Goal: Information Seeking & Learning: Learn about a topic

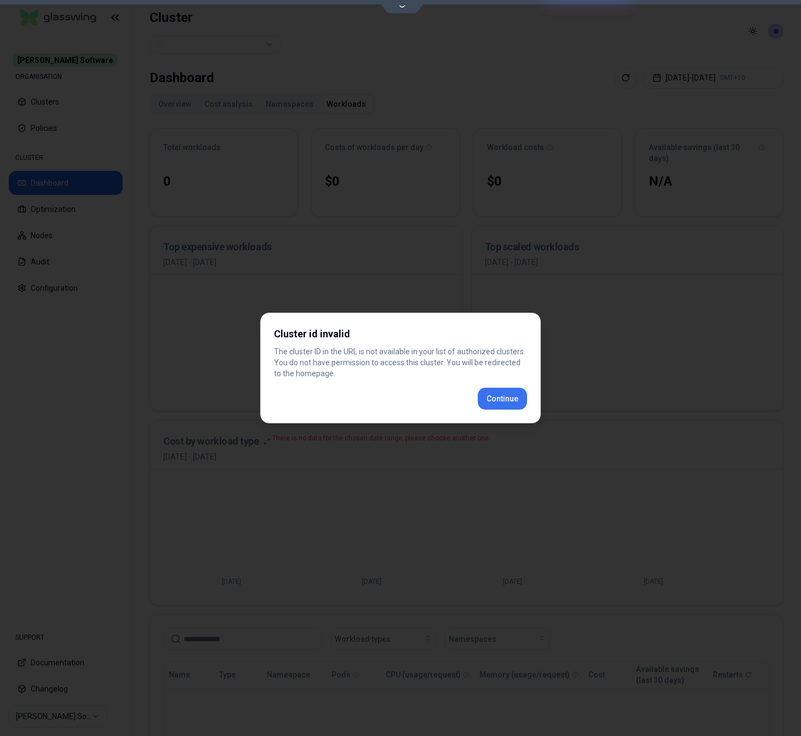
scroll to position [219, 0]
click at [488, 399] on div "Cluster id invalid The cluster ID in the URL is not available in your list of a…" at bounding box center [400, 368] width 280 height 111
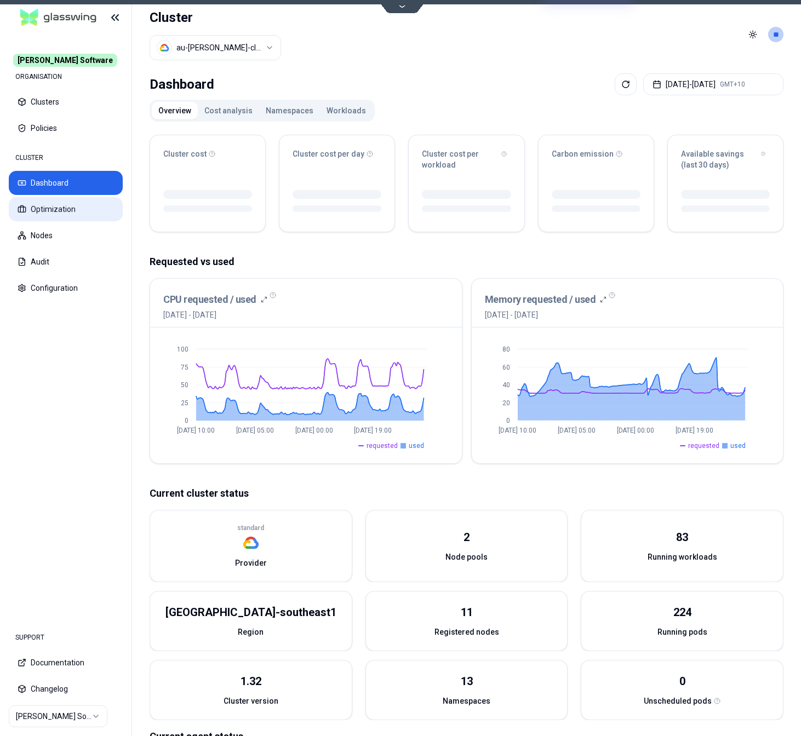
click at [48, 207] on button "Optimization" at bounding box center [66, 209] width 114 height 24
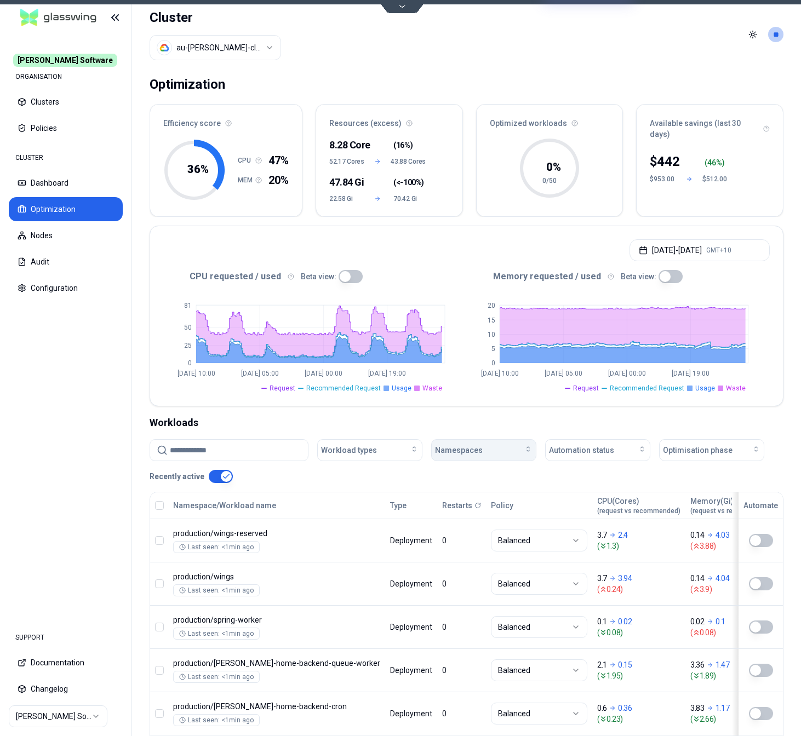
click at [451, 445] on button "Namespaces" at bounding box center [483, 450] width 105 height 22
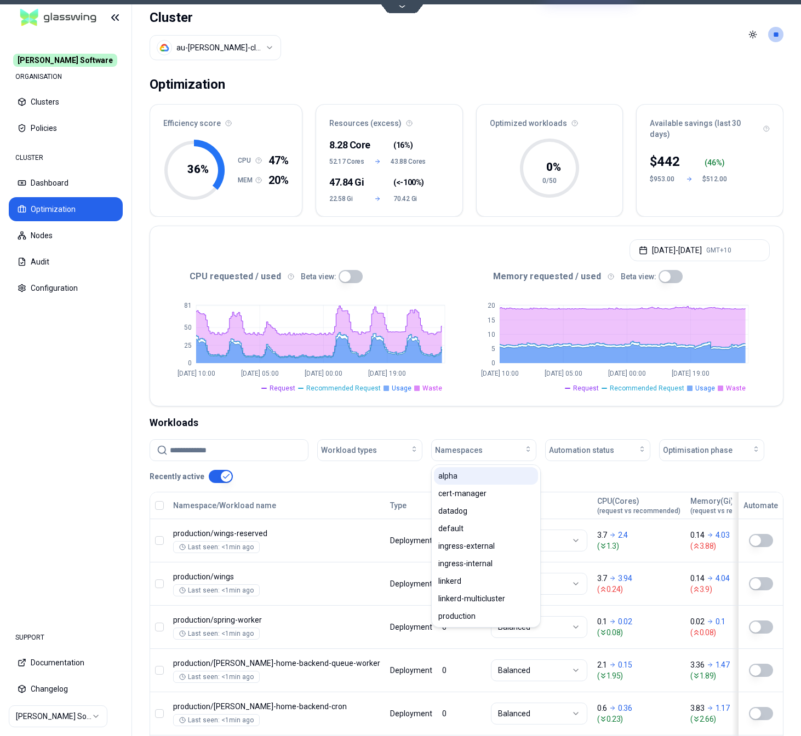
click at [448, 475] on span "alpha" at bounding box center [447, 475] width 19 height 11
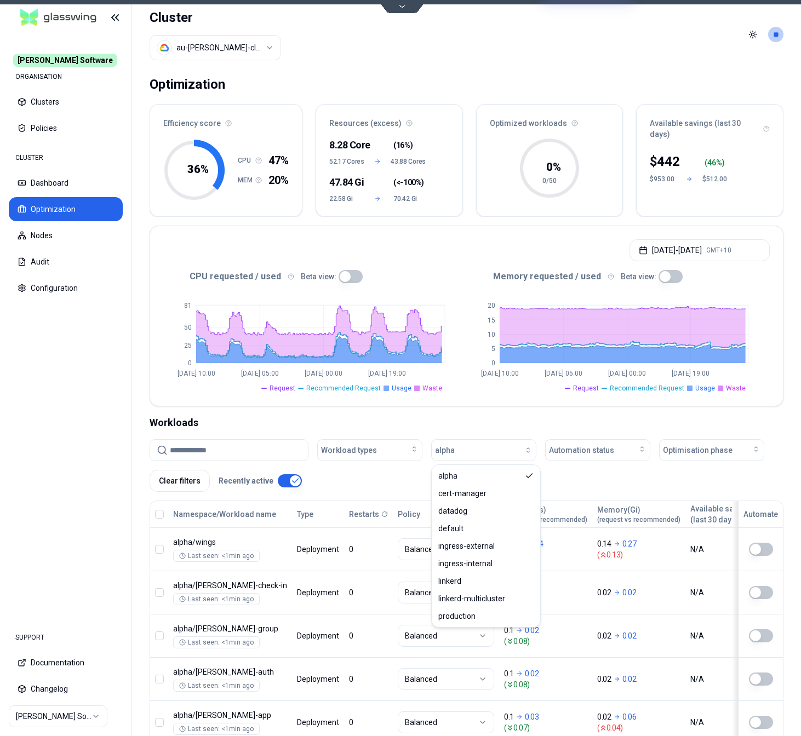
click at [343, 271] on button "button" at bounding box center [350, 276] width 24 height 13
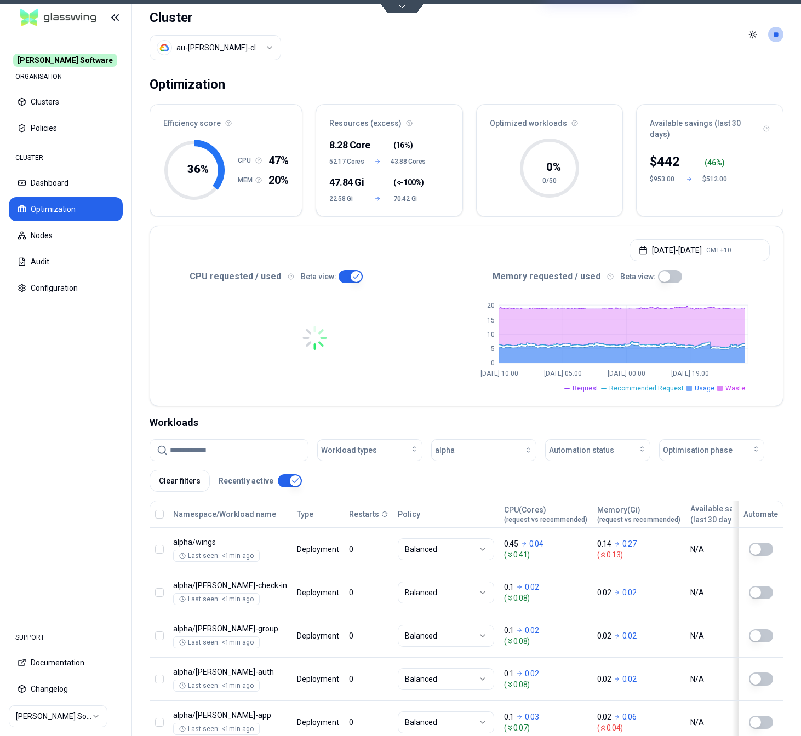
click at [662, 272] on button "button" at bounding box center [670, 276] width 24 height 13
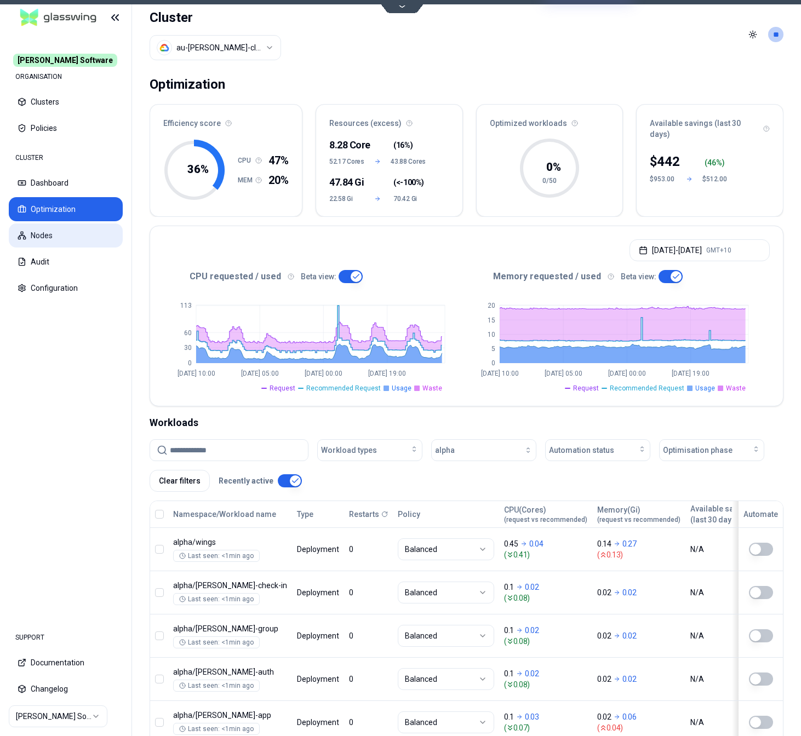
click at [59, 233] on button "Nodes" at bounding box center [66, 235] width 114 height 24
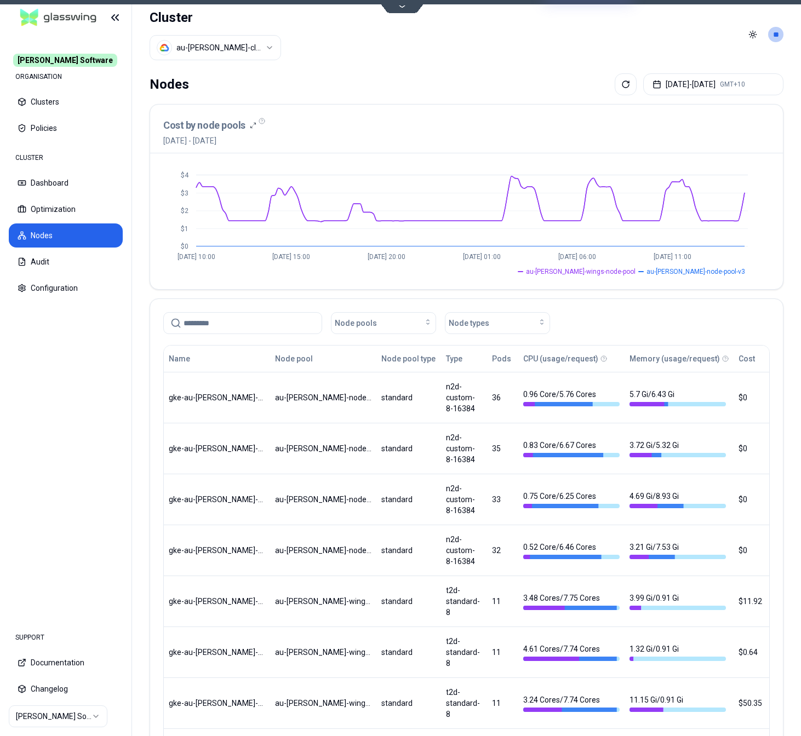
click at [91, 413] on nav "[PERSON_NAME] Software ORGANISATION Clusters Policies CLUSTER Dashboard Optimiz…" at bounding box center [65, 326] width 131 height 583
click at [51, 205] on button "Optimization" at bounding box center [66, 209] width 114 height 24
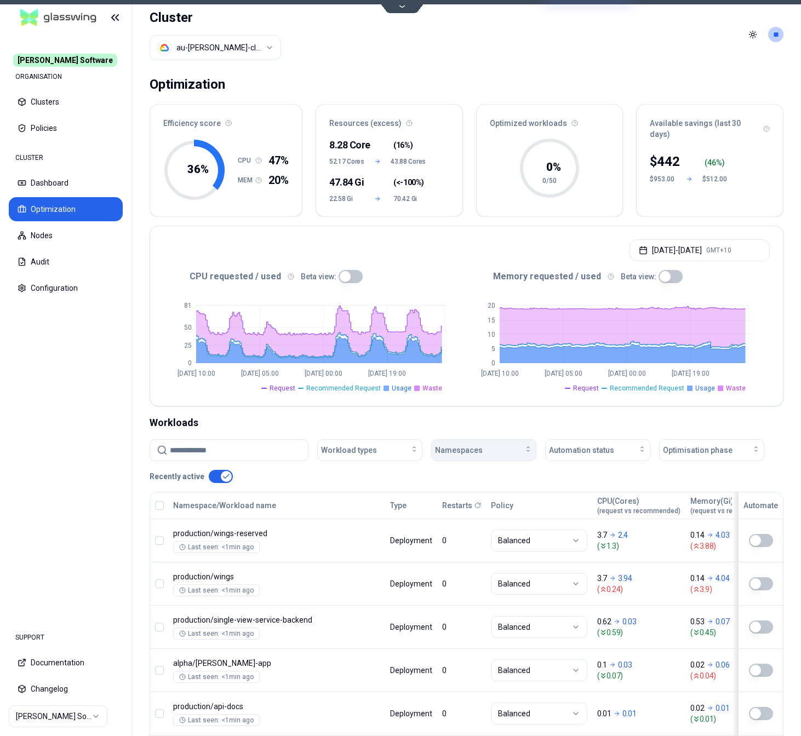
click at [491, 450] on div "Namespaces" at bounding box center [483, 450] width 97 height 11
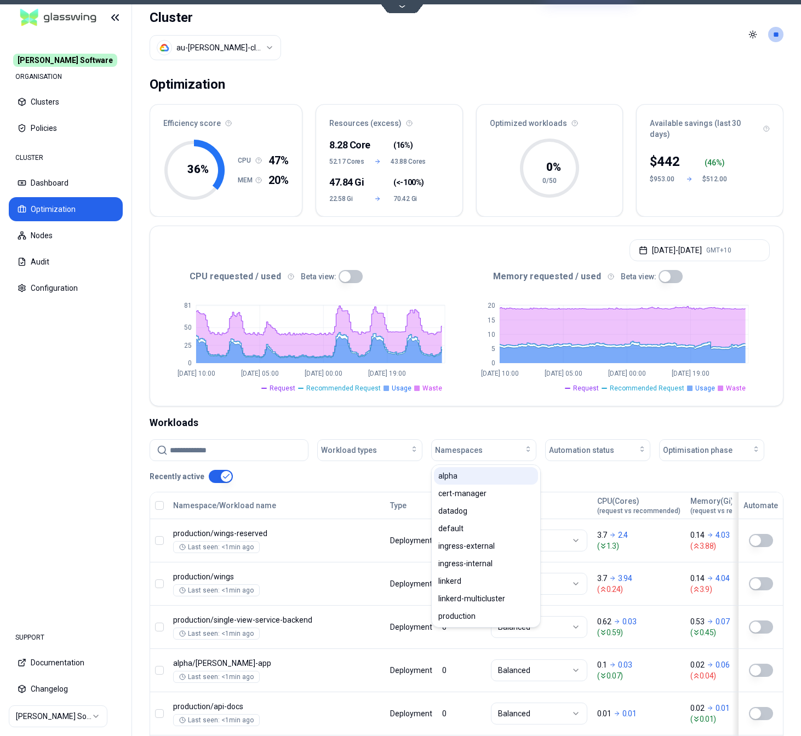
click at [476, 478] on div "alpha" at bounding box center [486, 476] width 104 height 18
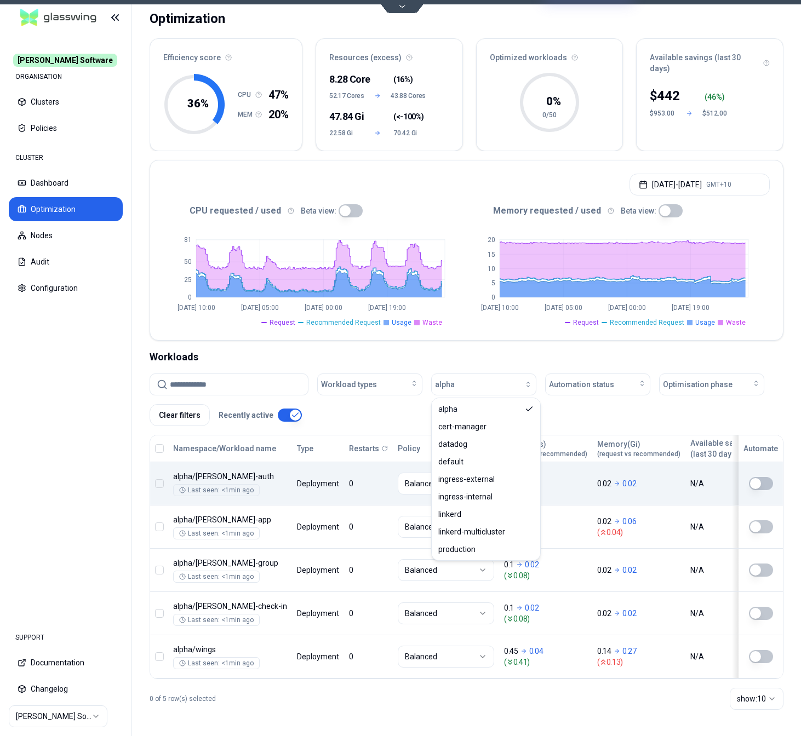
scroll to position [67, 0]
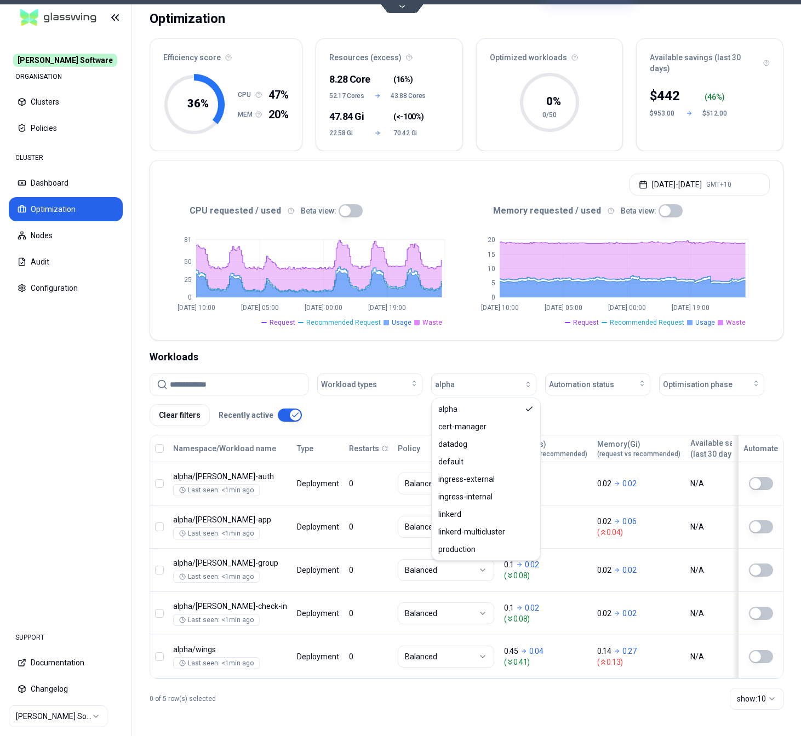
click at [370, 716] on div "0 of 5 row(s) selected show: 10" at bounding box center [466, 698] width 634 height 39
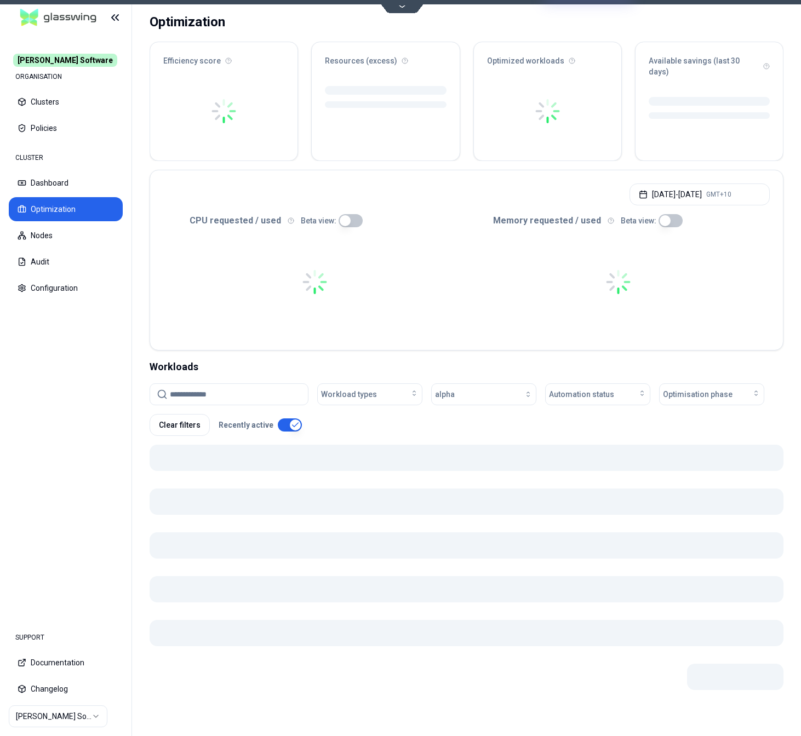
scroll to position [53, 0]
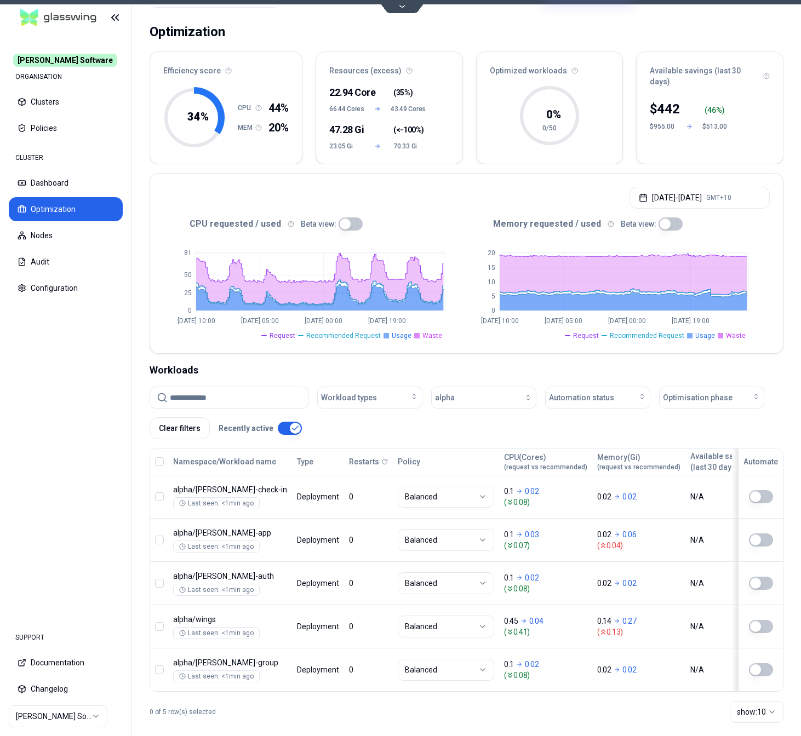
click at [660, 221] on button "button" at bounding box center [670, 223] width 24 height 13
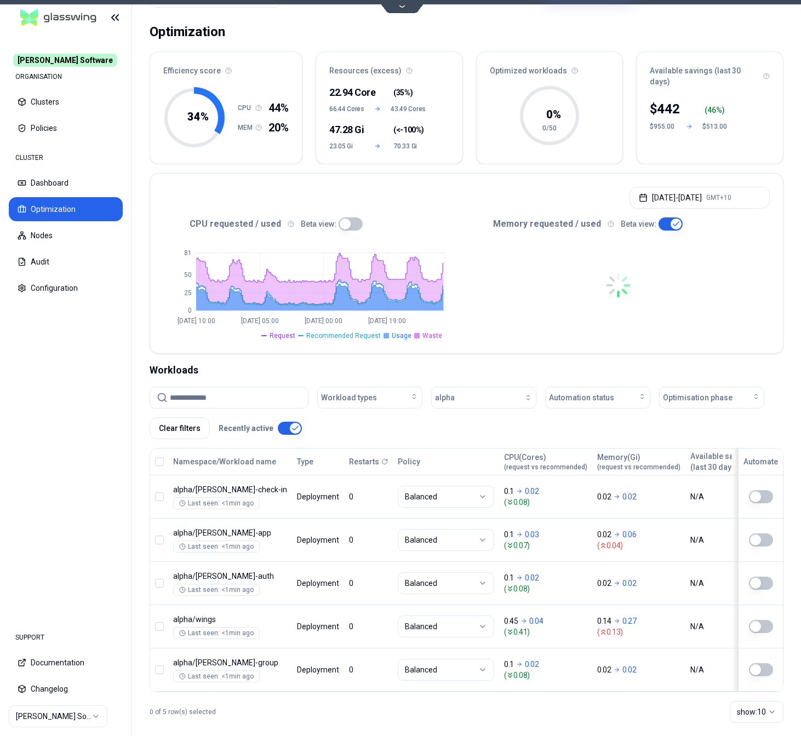
click at [350, 226] on button "button" at bounding box center [350, 223] width 24 height 13
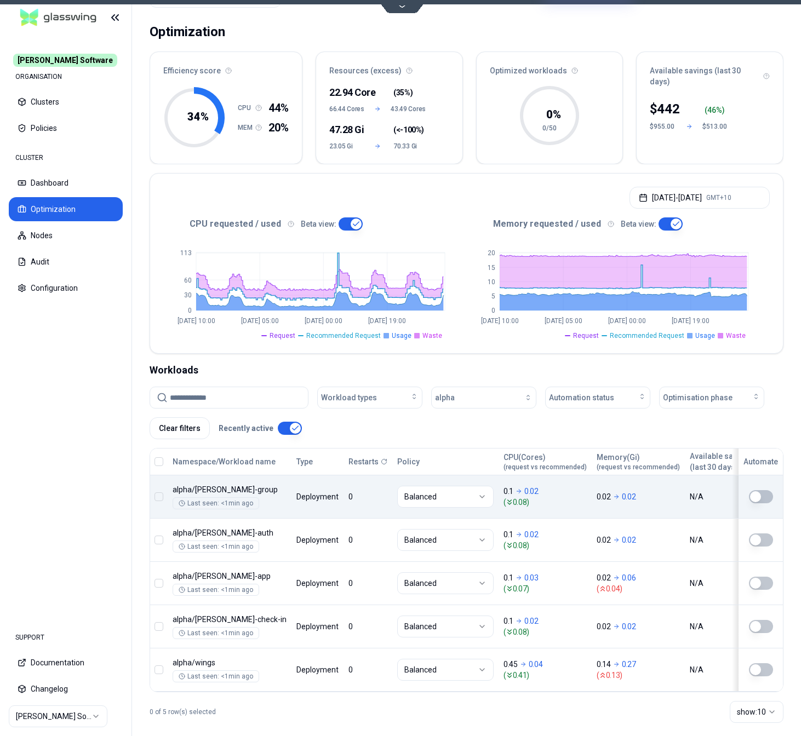
scroll to position [0, 0]
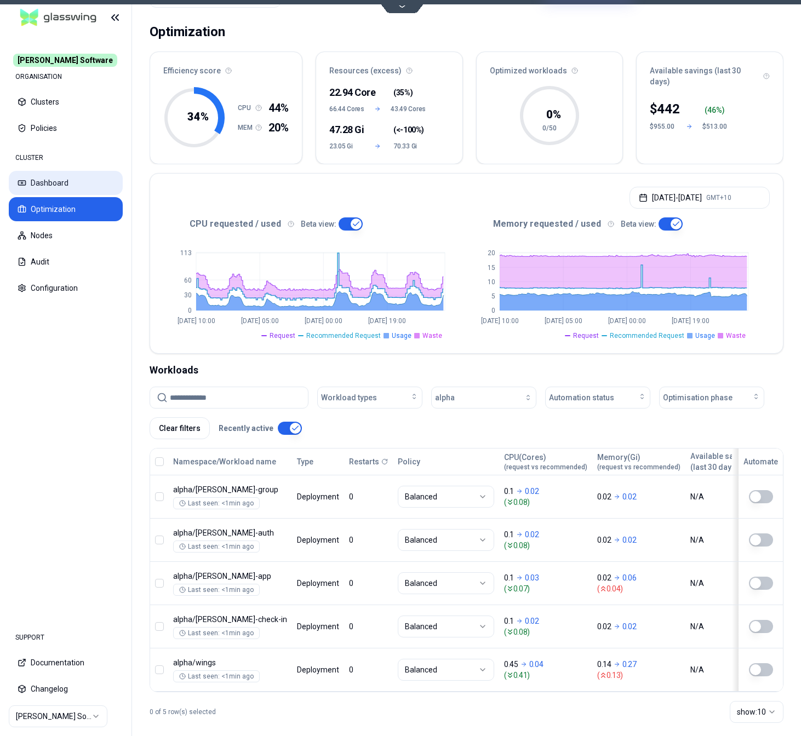
click at [66, 185] on button "Dashboard" at bounding box center [66, 183] width 114 height 24
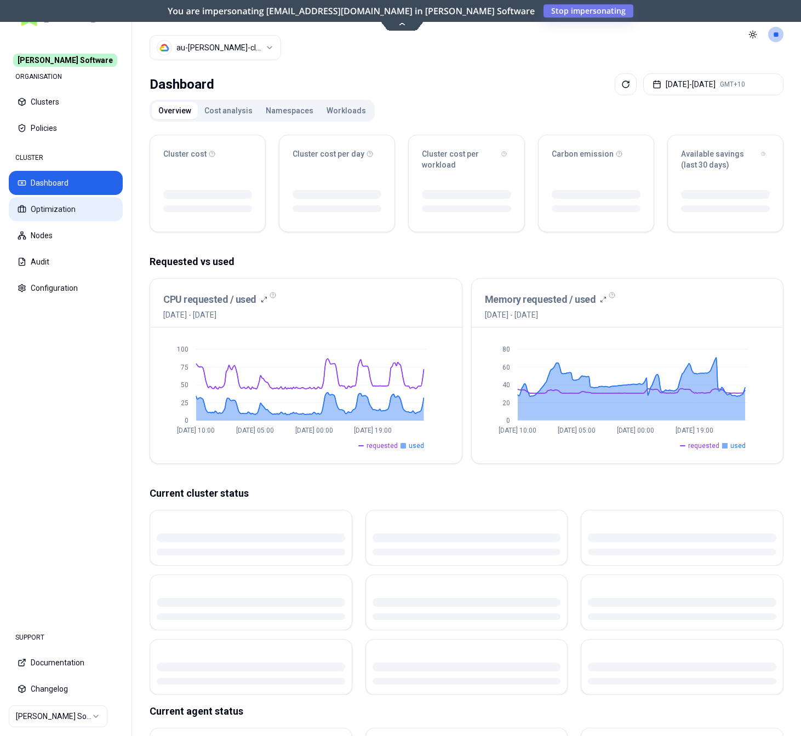
click at [63, 207] on button "Optimization" at bounding box center [66, 209] width 114 height 24
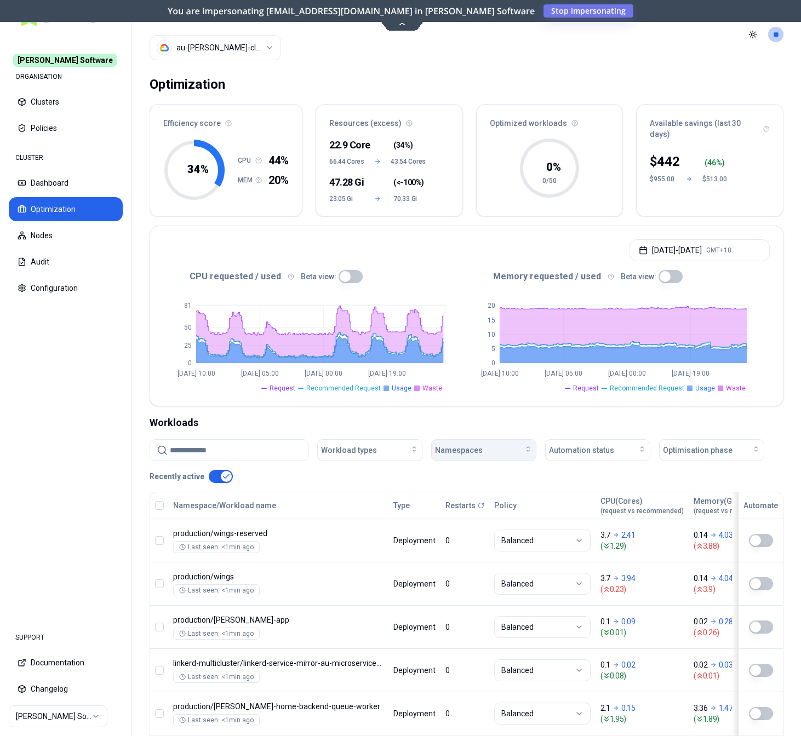
click at [471, 451] on span "Namespaces" at bounding box center [459, 450] width 48 height 11
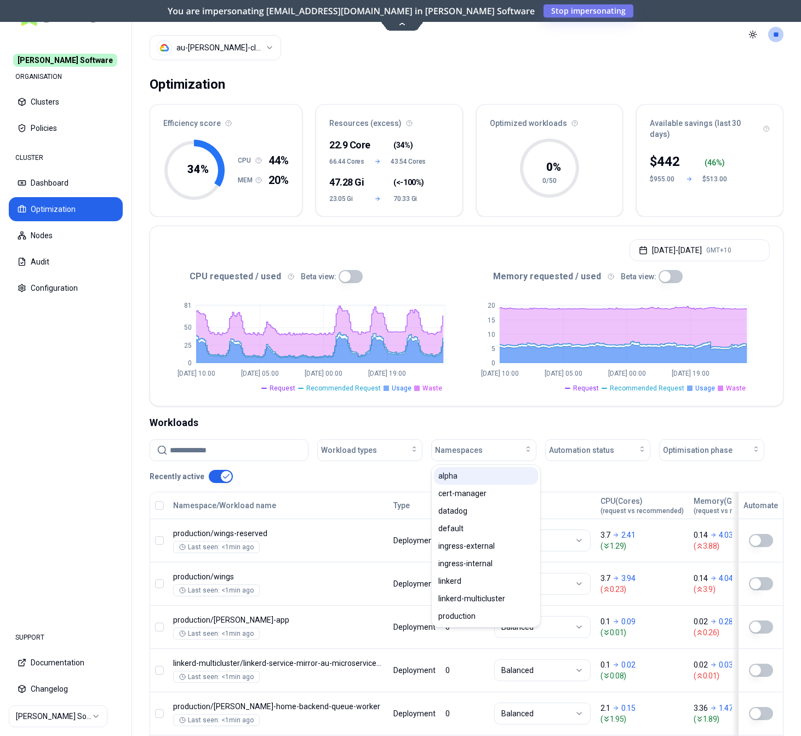
click at [469, 470] on div "alpha" at bounding box center [486, 476] width 104 height 18
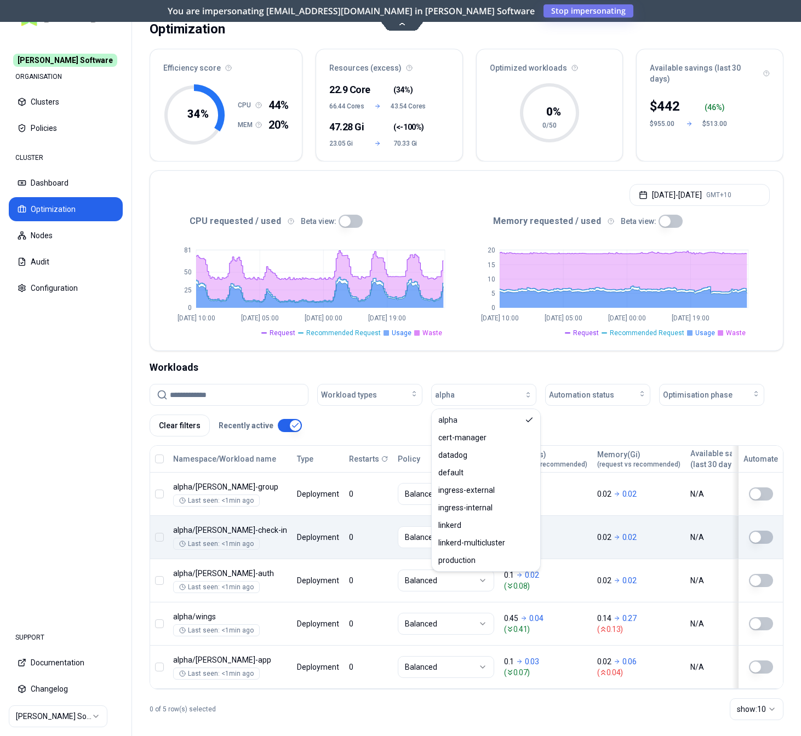
scroll to position [56, 0]
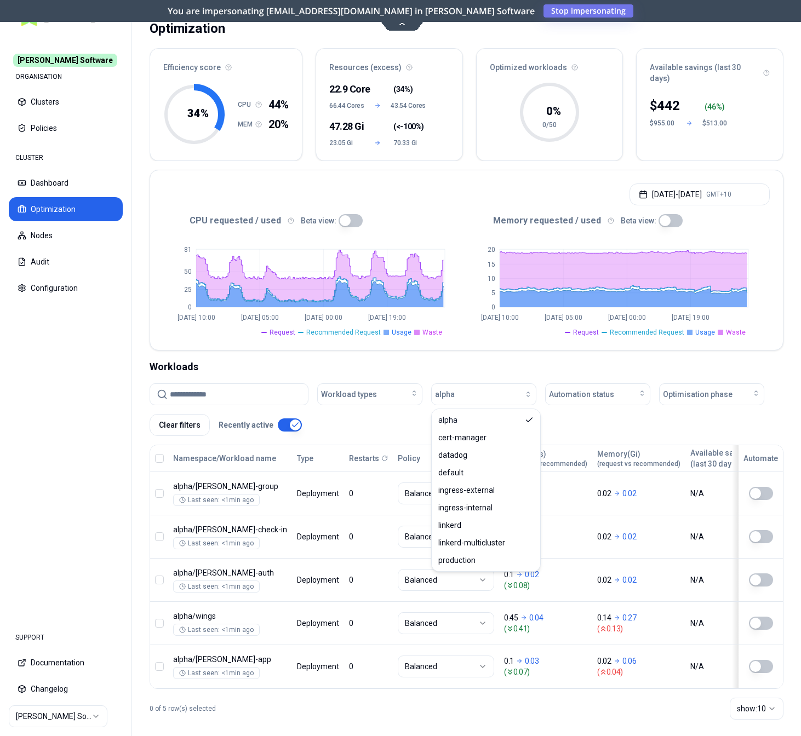
click at [313, 711] on div "0 of 5 row(s) selected show: 10" at bounding box center [466, 708] width 634 height 39
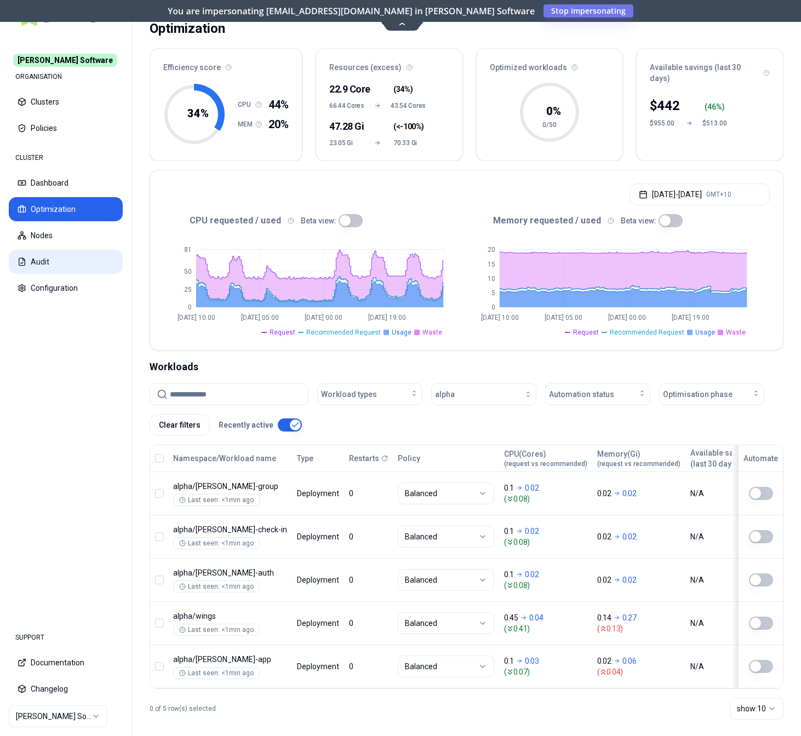
click at [48, 260] on button "Audit" at bounding box center [66, 262] width 114 height 24
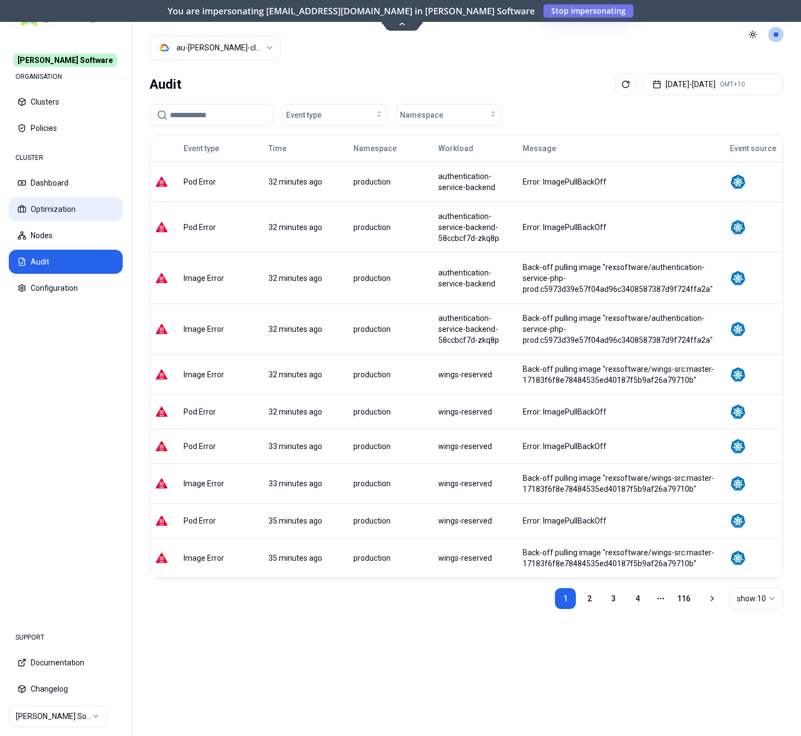
click at [68, 212] on button "Optimization" at bounding box center [66, 209] width 114 height 24
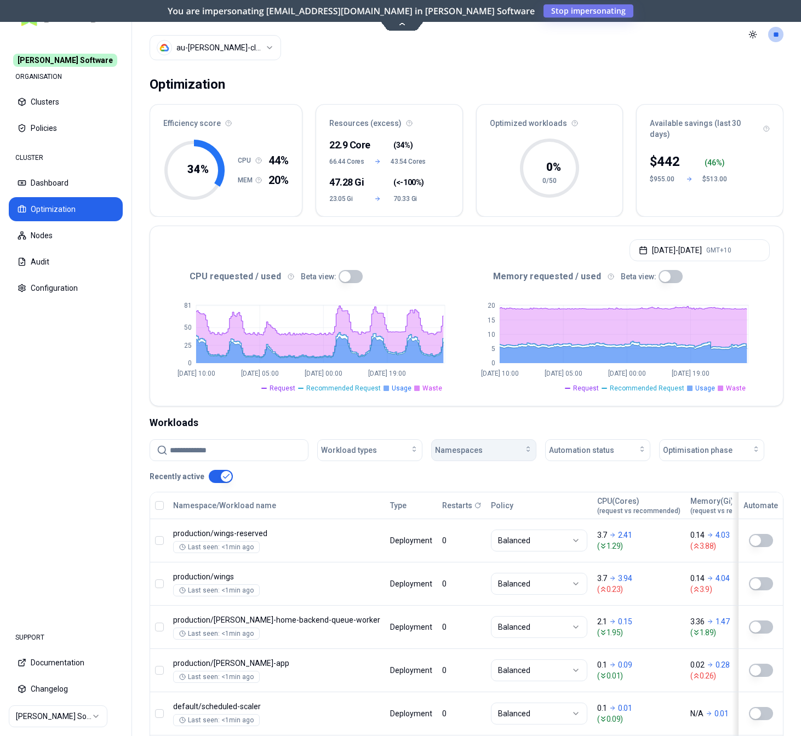
click at [508, 455] on div "Namespaces" at bounding box center [483, 450] width 97 height 11
click at [502, 466] on div "alpha cert-manager datadog default ingress-external ingress-internal linkerd li…" at bounding box center [485, 546] width 108 height 162
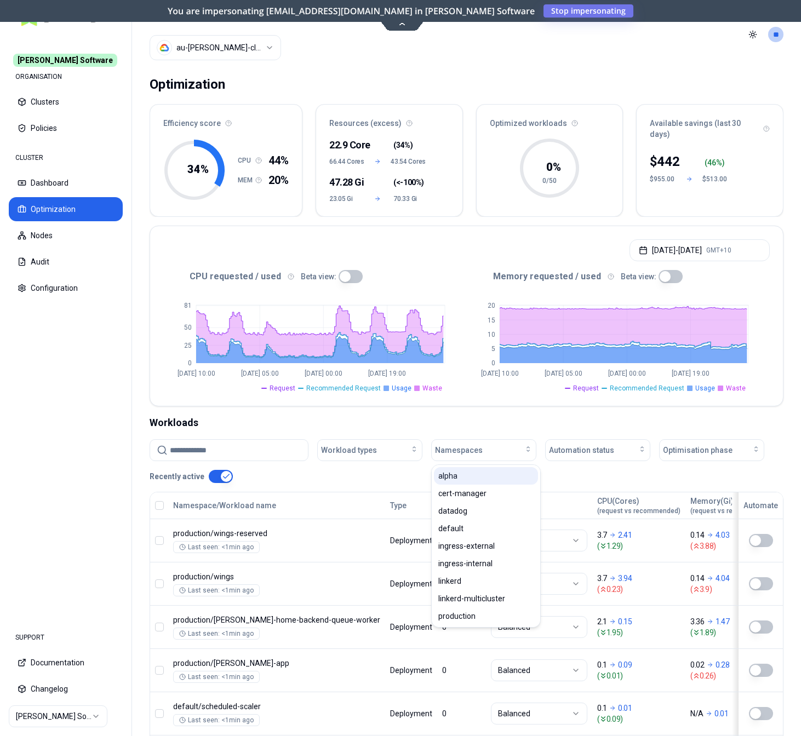
click at [500, 473] on div "alpha" at bounding box center [486, 476] width 104 height 18
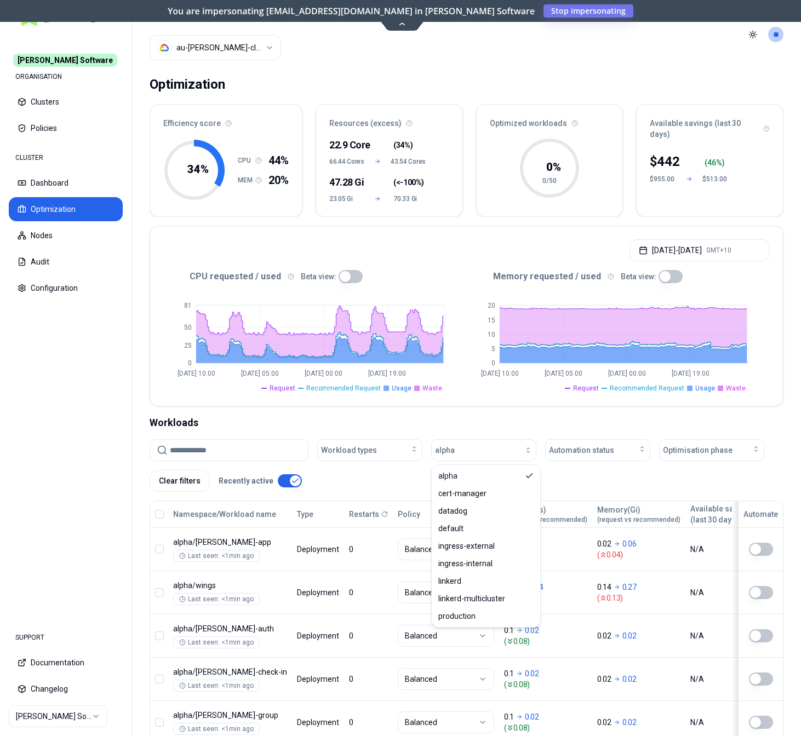
click at [500, 424] on div "Workloads" at bounding box center [466, 422] width 634 height 15
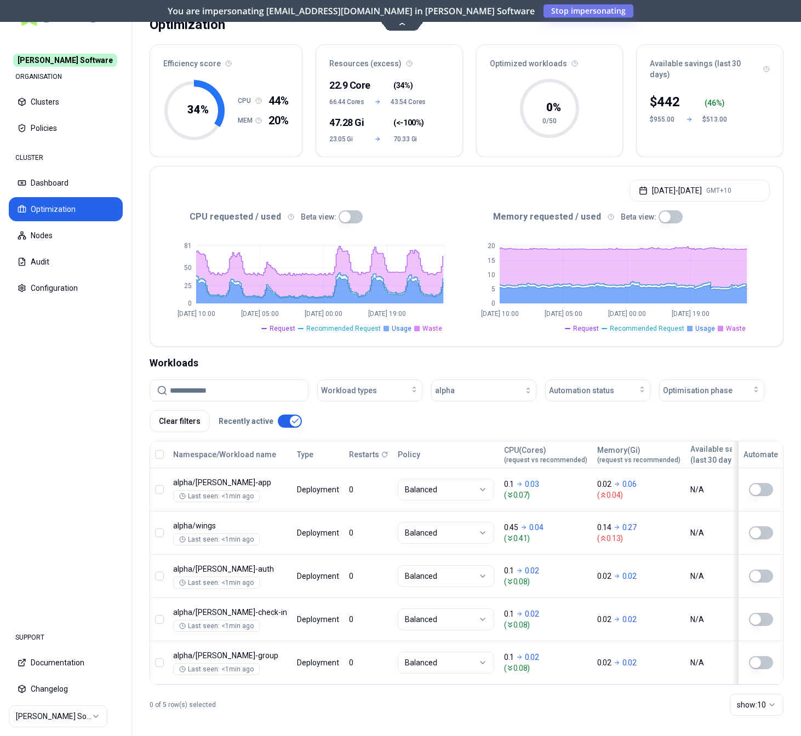
scroll to position [67, 0]
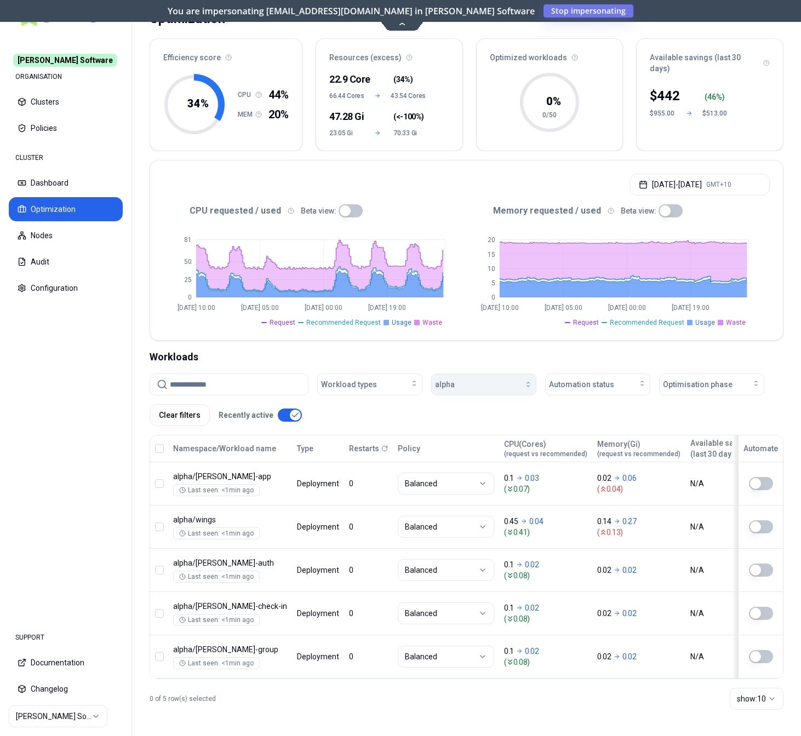
click at [513, 385] on div "button" at bounding box center [493, 384] width 78 height 9
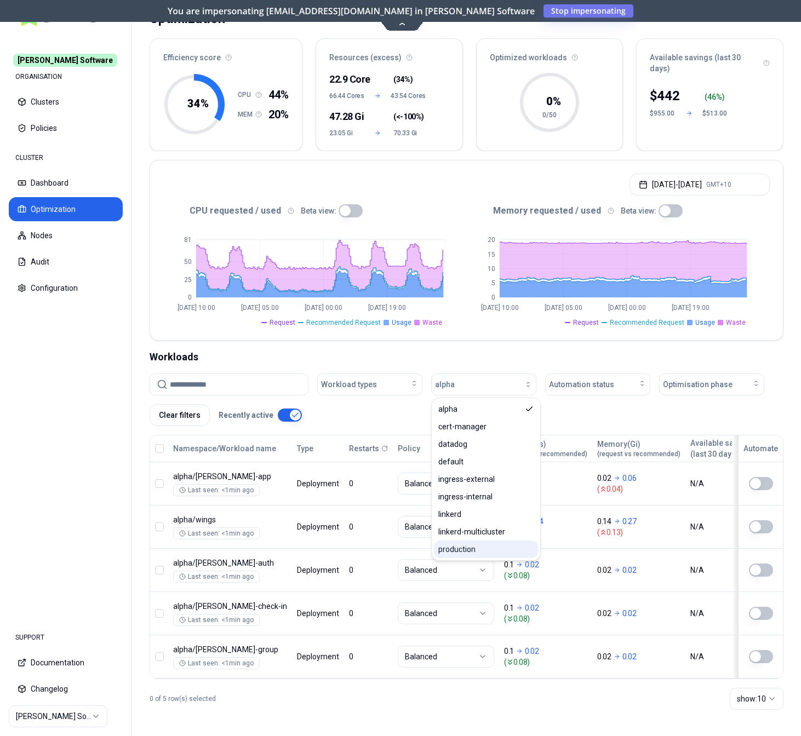
click at [459, 544] on span "production" at bounding box center [456, 549] width 37 height 11
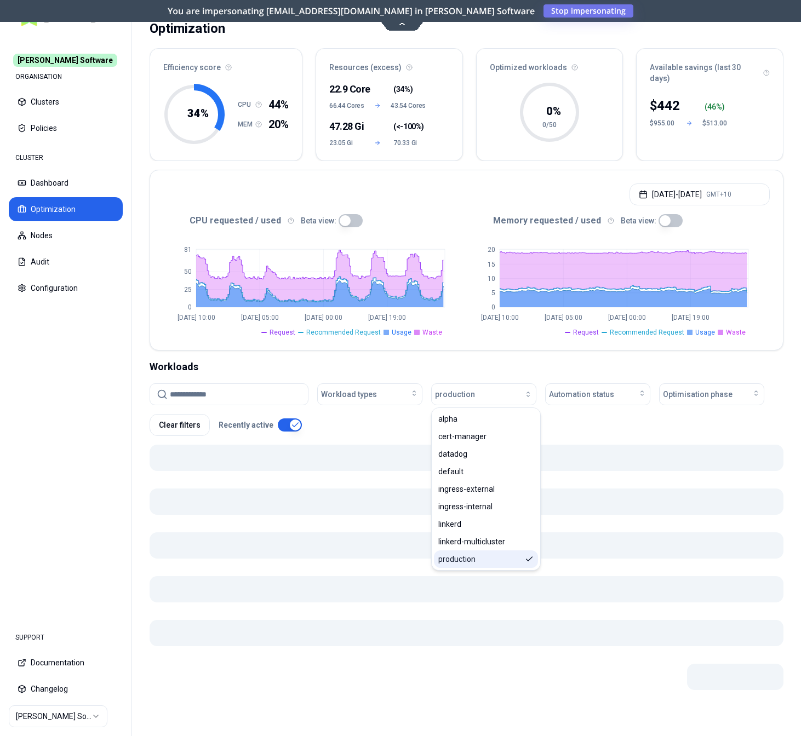
scroll to position [57, 0]
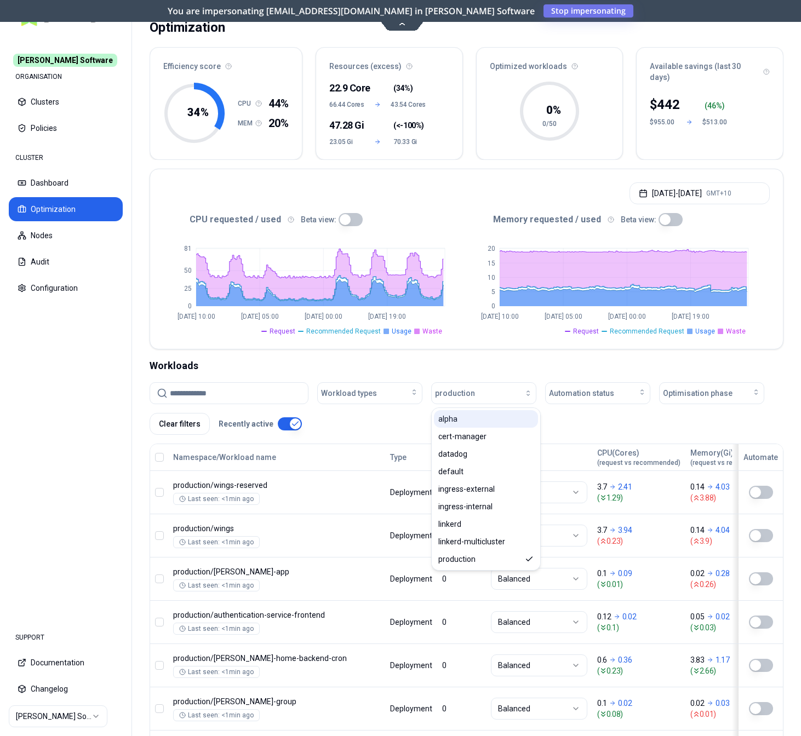
click at [501, 417] on div "alpha" at bounding box center [486, 419] width 104 height 18
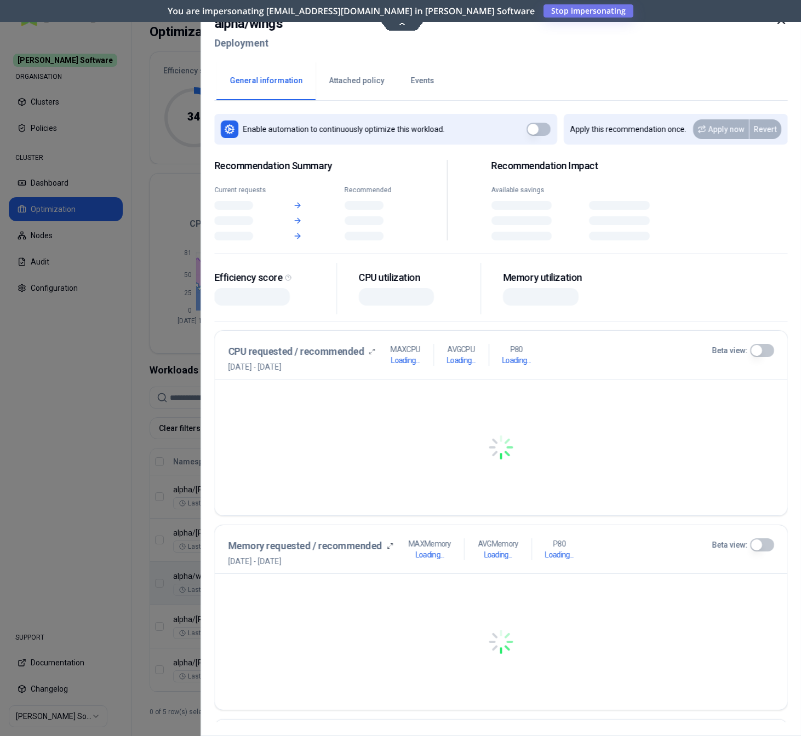
scroll to position [53, 0]
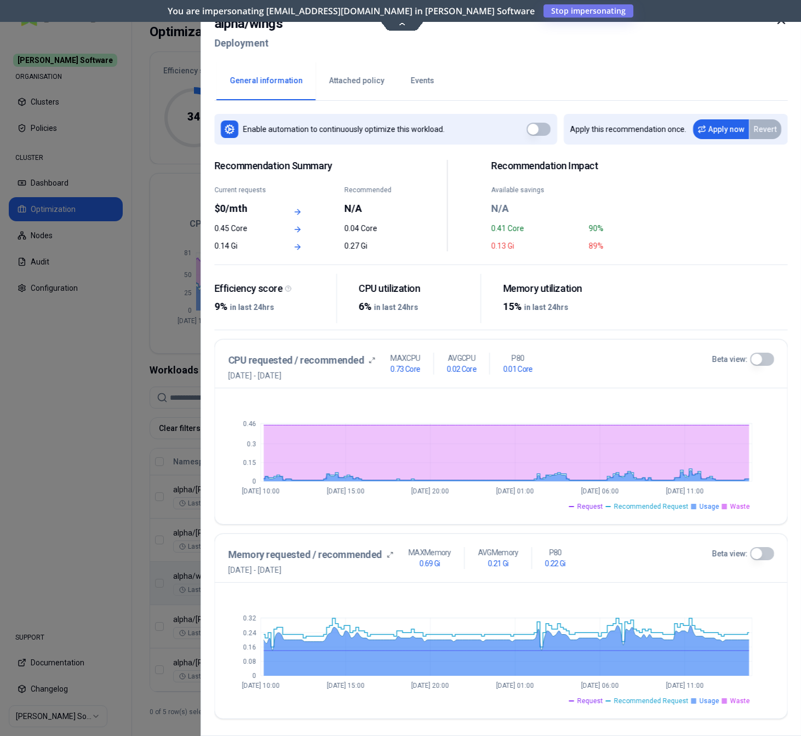
click at [764, 359] on button "Beta view:" at bounding box center [761, 359] width 24 height 13
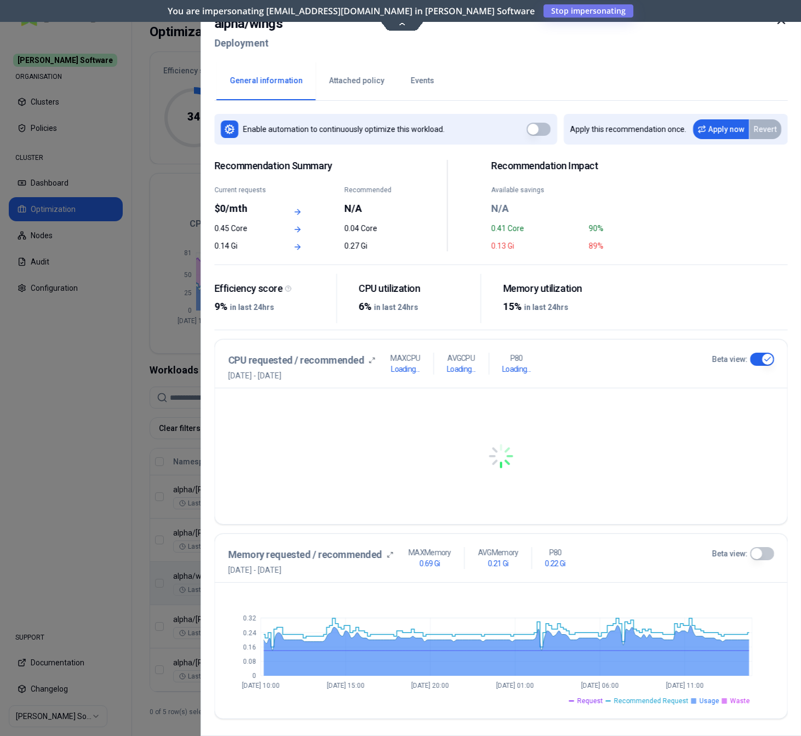
click at [759, 554] on button "Beta view:" at bounding box center [761, 553] width 24 height 13
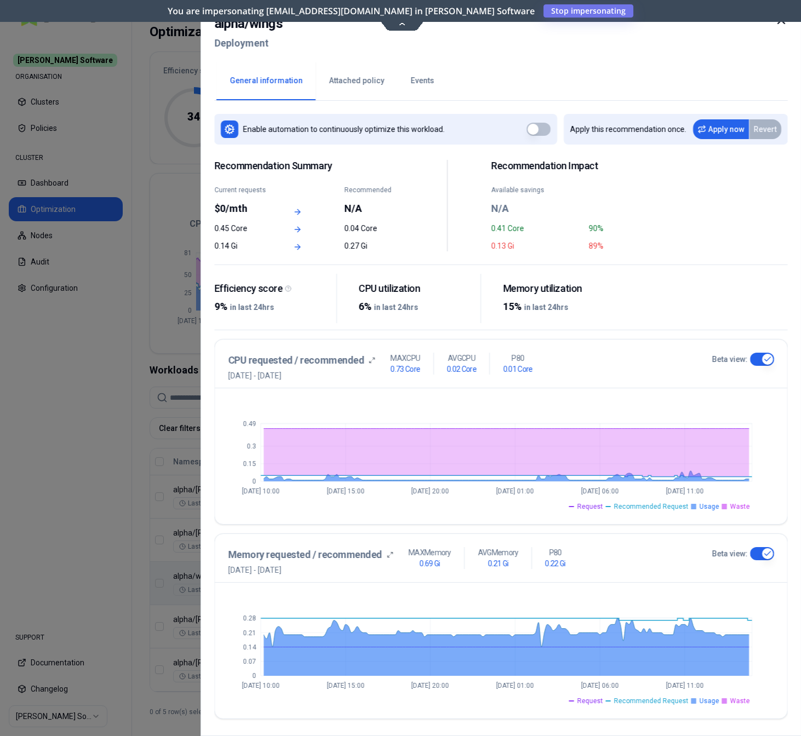
click at [330, 79] on button "Attached policy" at bounding box center [356, 81] width 82 height 38
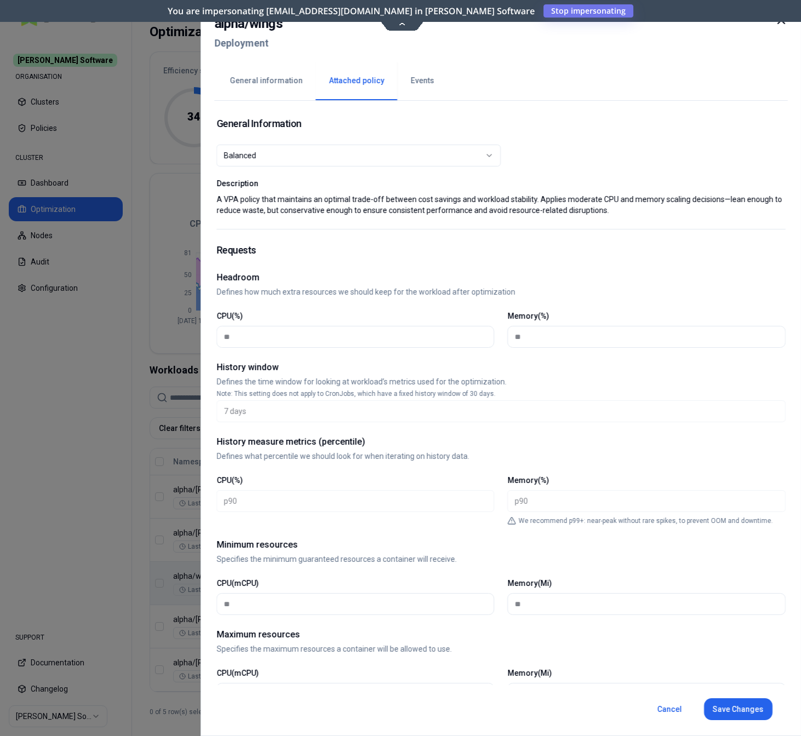
click at [257, 83] on button "General information" at bounding box center [265, 81] width 99 height 38
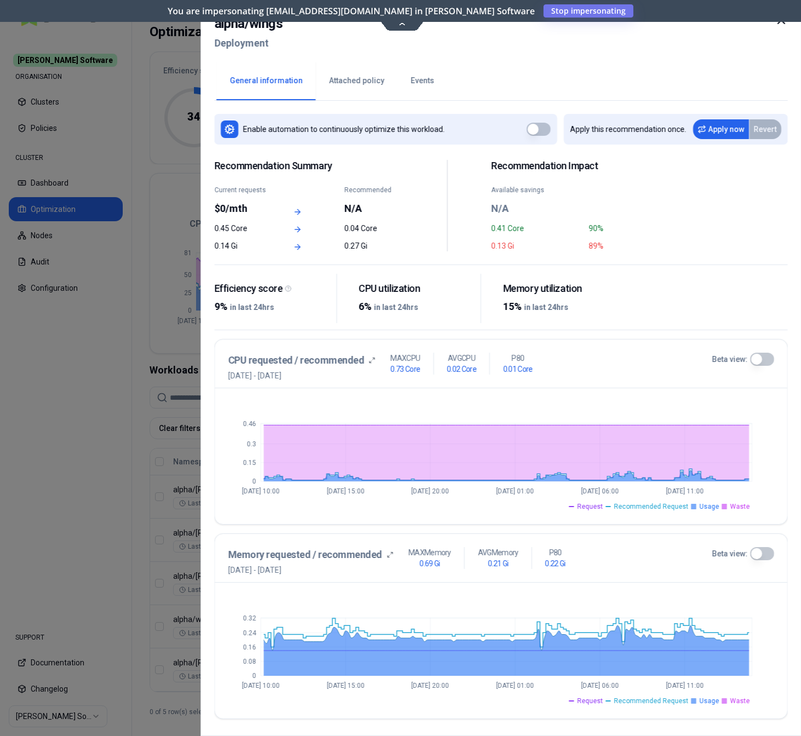
click at [113, 367] on div at bounding box center [400, 368] width 801 height 736
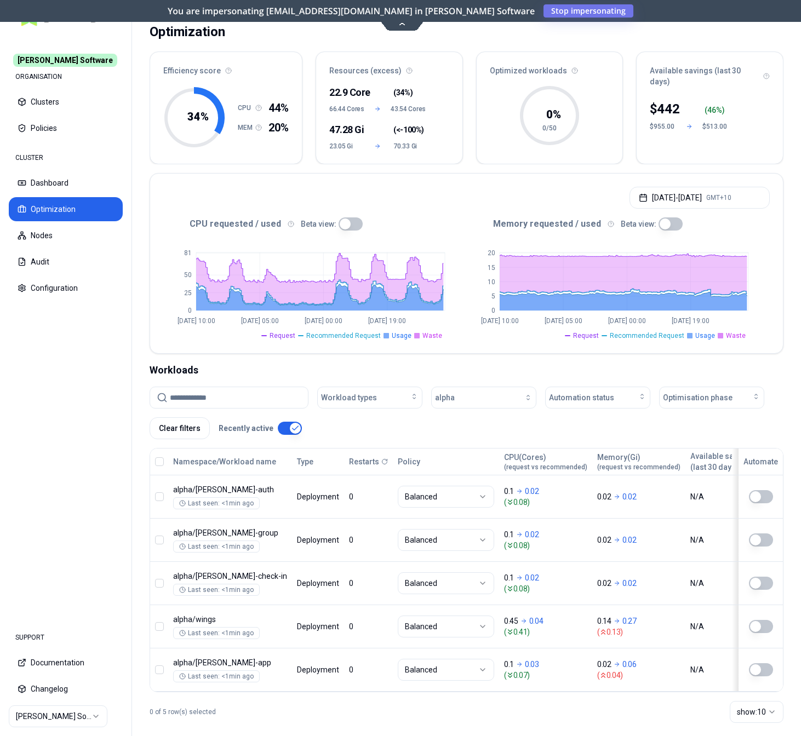
scroll to position [53, 0]
click at [407, 24] on icon at bounding box center [402, 23] width 15 height 8
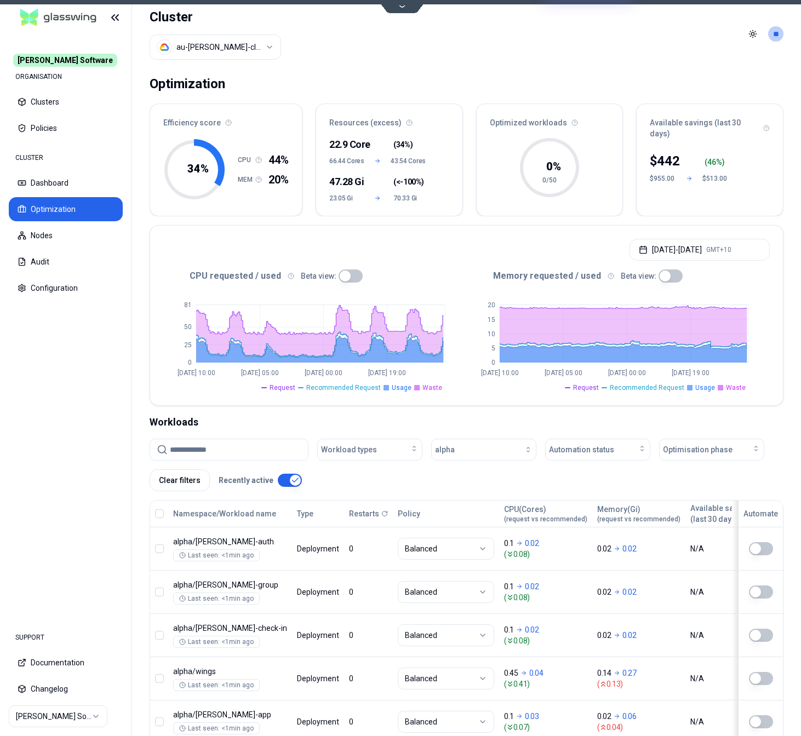
scroll to position [0, 0]
click at [208, 43] on html "Rex Software ORGANISATION Clusters Policies CLUSTER Dashboard Optimization Node…" at bounding box center [400, 368] width 801 height 736
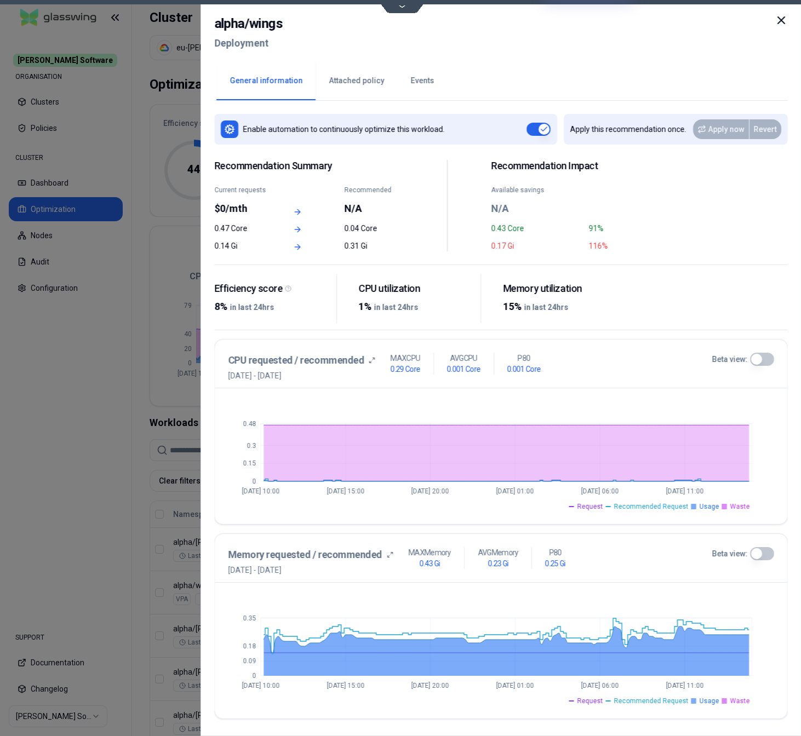
click at [53, 435] on div at bounding box center [400, 368] width 801 height 736
